Goal: Information Seeking & Learning: Learn about a topic

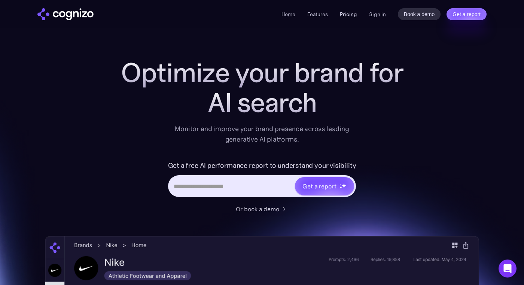
click at [349, 13] on link "Pricing" at bounding box center [348, 14] width 17 height 7
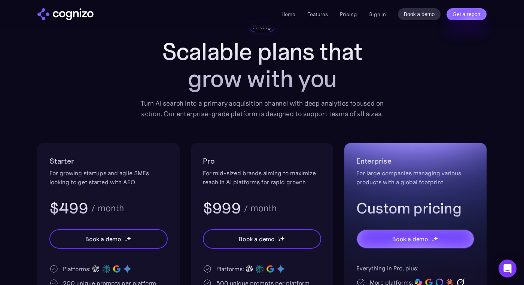
scroll to position [47, 0]
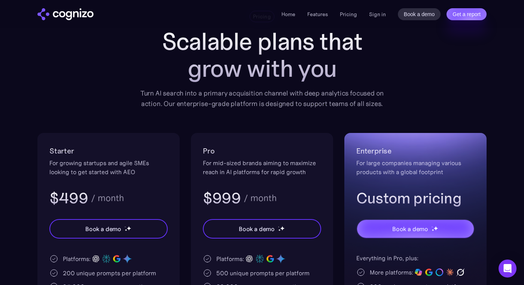
click at [119, 82] on div "Pricing Scalable plans that grow with you Turn AI search into a primary acquisi…" at bounding box center [261, 209] width 449 height 397
click at [291, 13] on link "Home" at bounding box center [288, 14] width 14 height 7
